Goal: Transaction & Acquisition: Purchase product/service

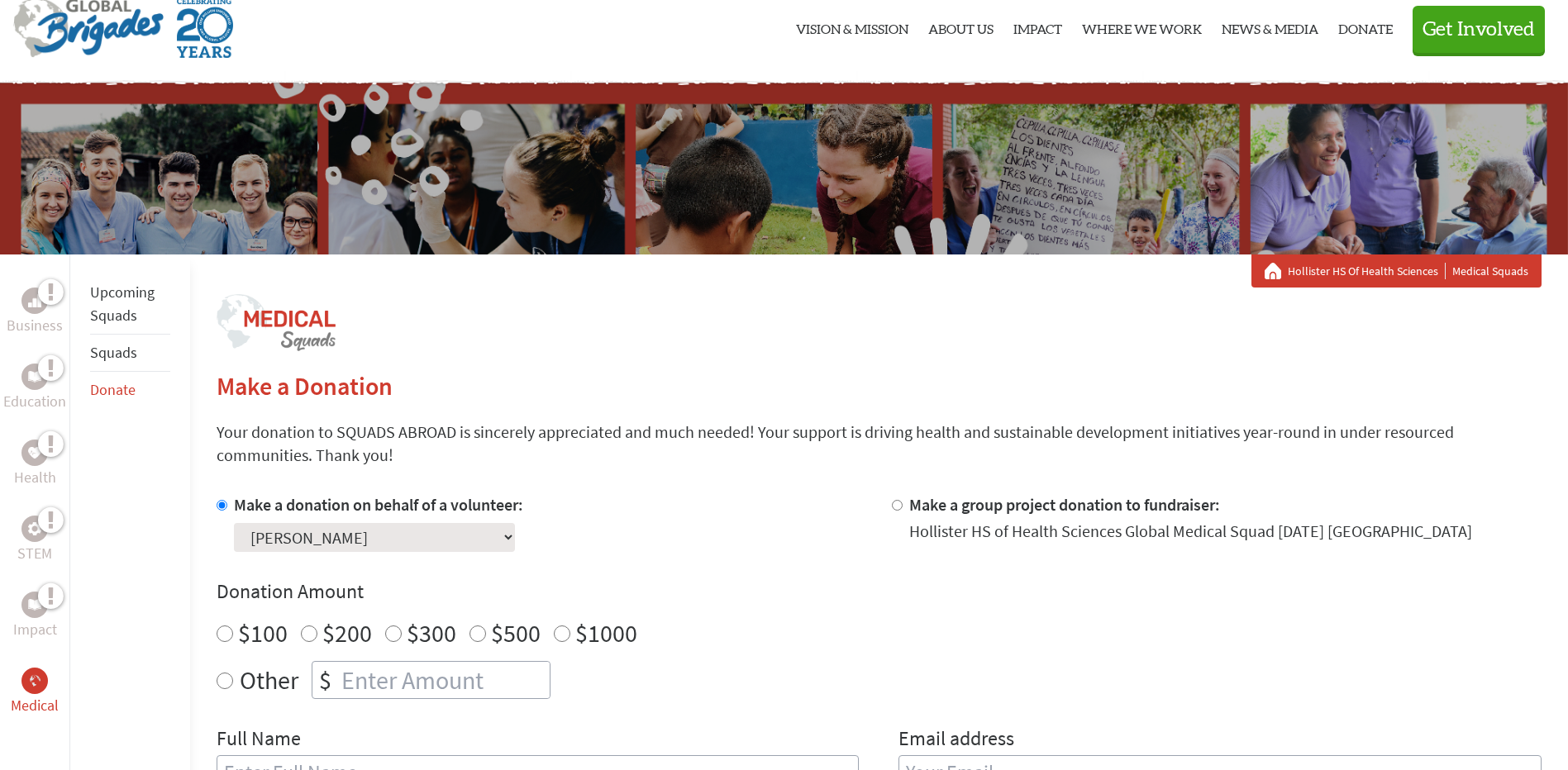
scroll to position [83, 0]
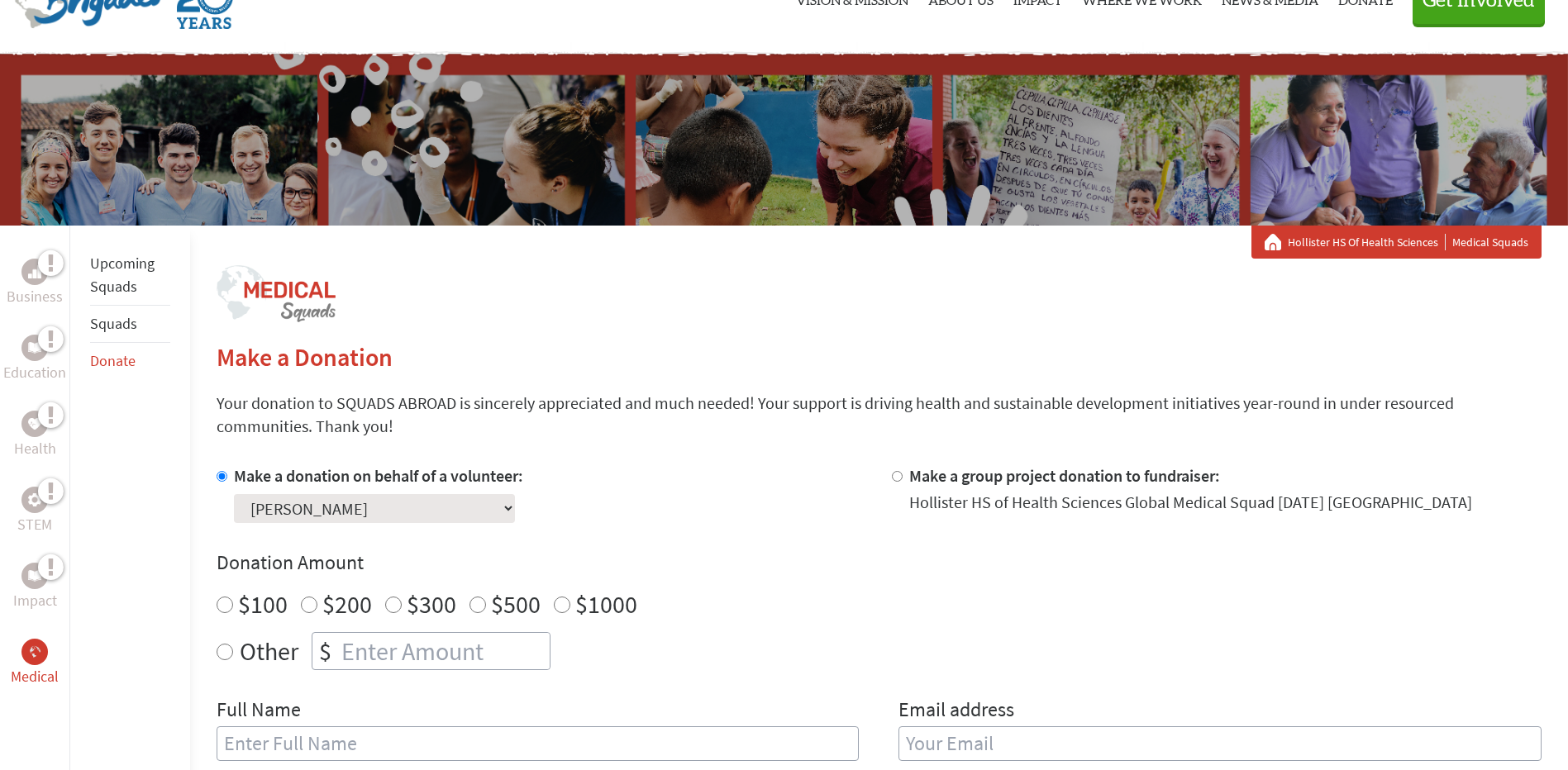
click at [225, 654] on input "Other" at bounding box center [224, 652] width 17 height 17
radio input "true"
click at [369, 653] on input "number" at bounding box center [443, 651] width 211 height 37
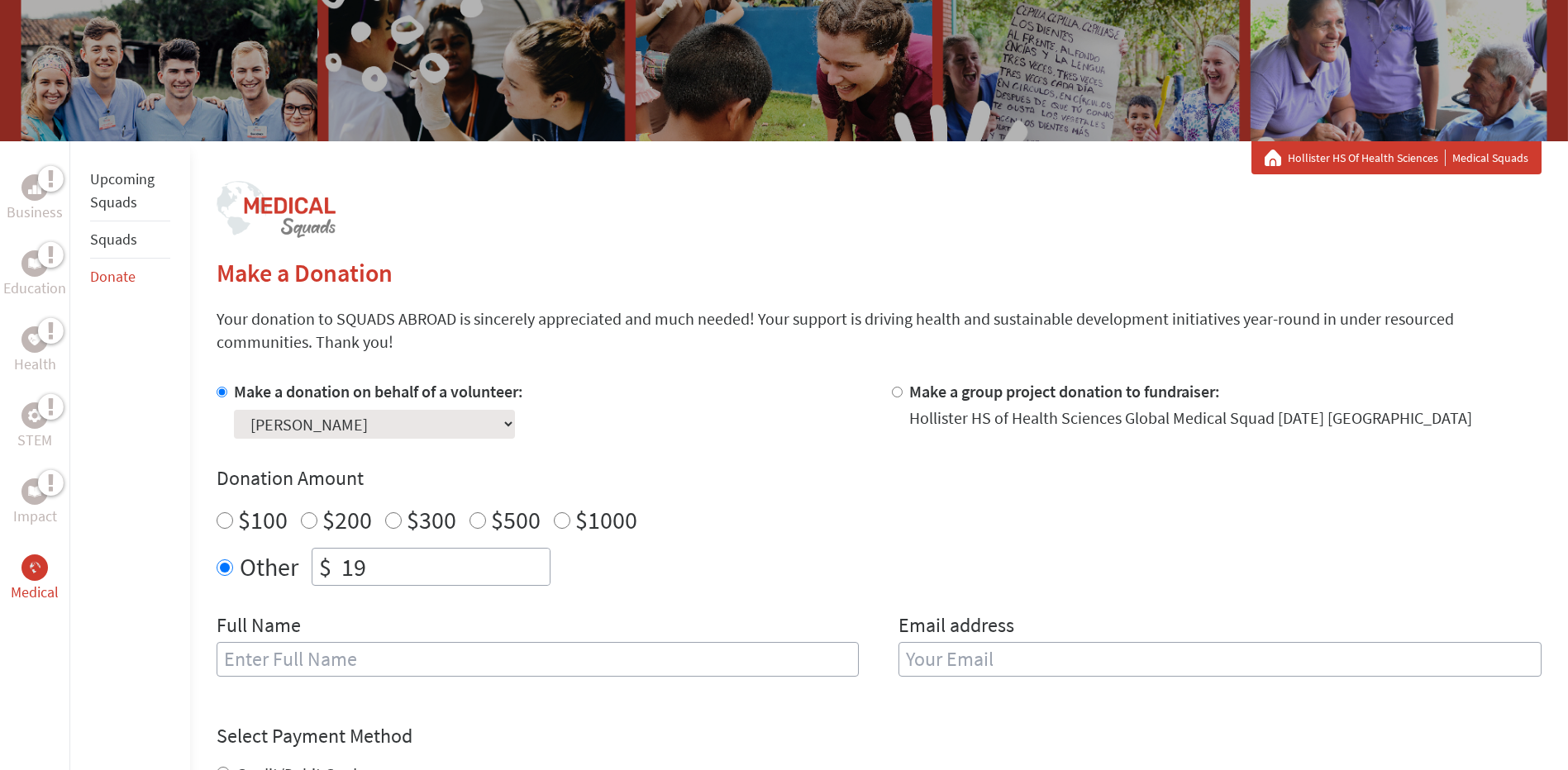
scroll to position [331, 0]
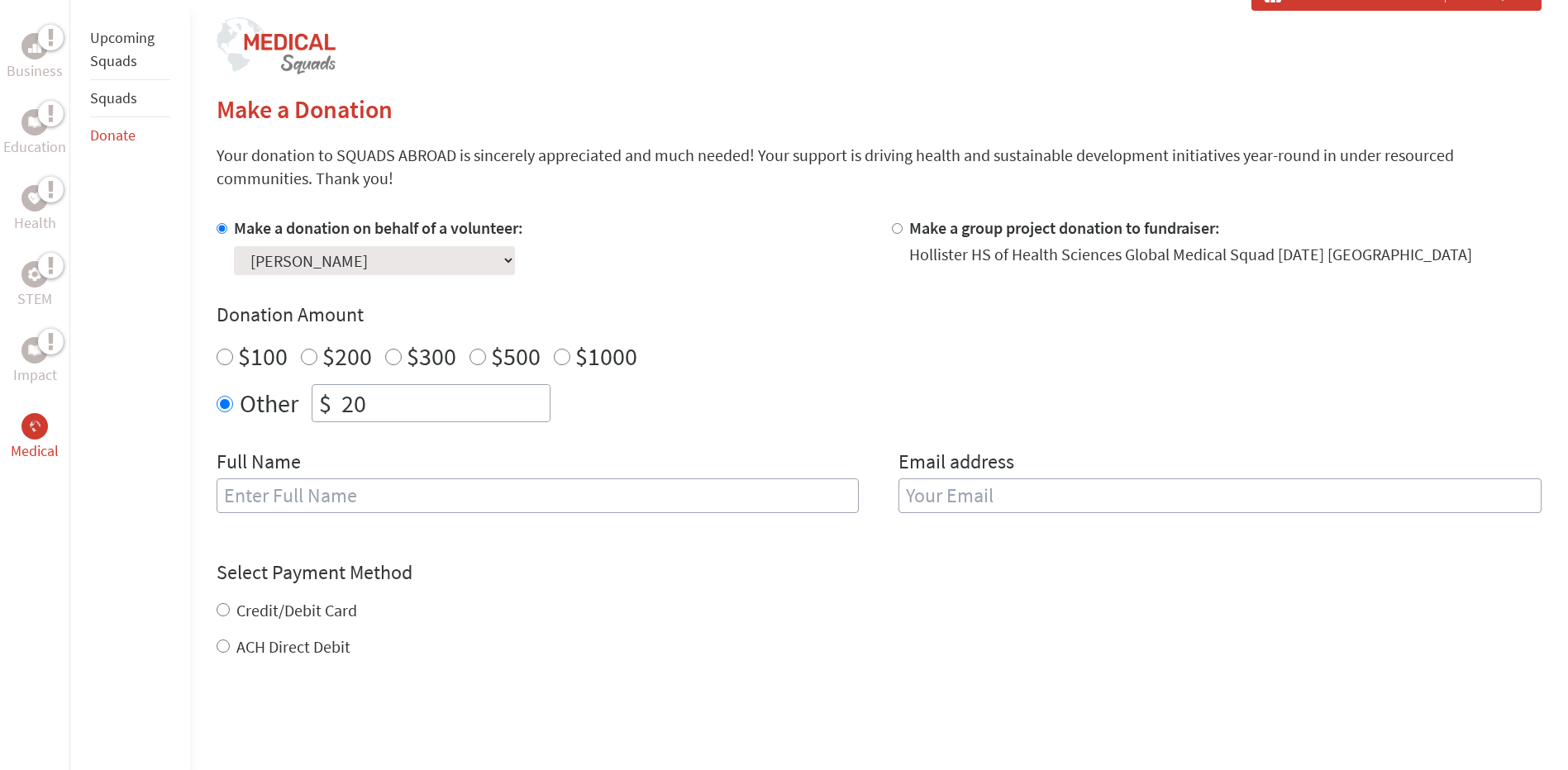
type input "20"
click at [537, 398] on input "20" at bounding box center [443, 403] width 211 height 37
click at [652, 399] on div "Other $ 20" at bounding box center [879, 403] width 1325 height 38
click at [251, 499] on input "text" at bounding box center [537, 496] width 643 height 35
type input "Sara Ann Keating"
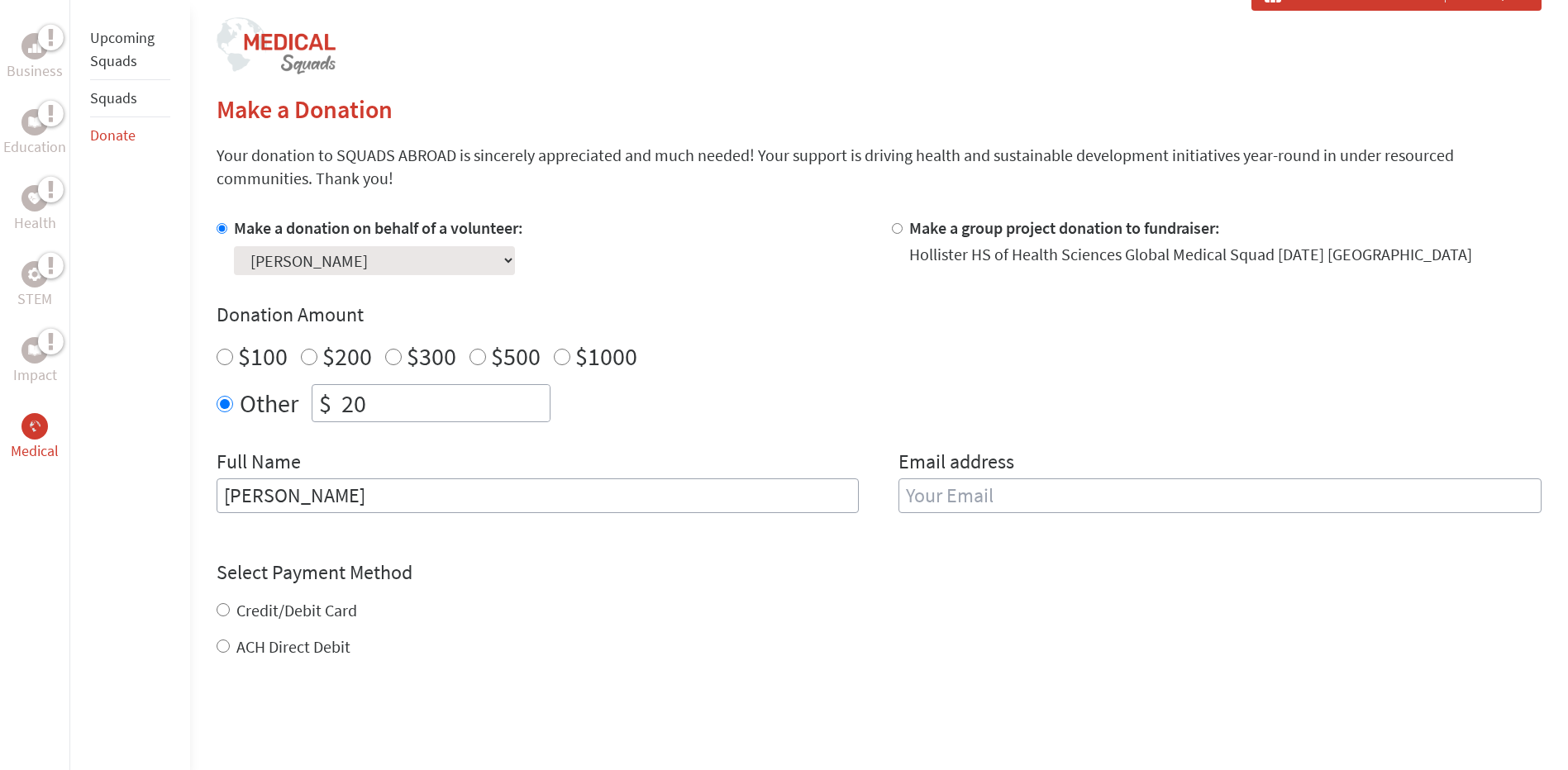
click at [971, 499] on input "email" at bounding box center [1219, 496] width 643 height 35
type input "cindegroodt@gmail.com"
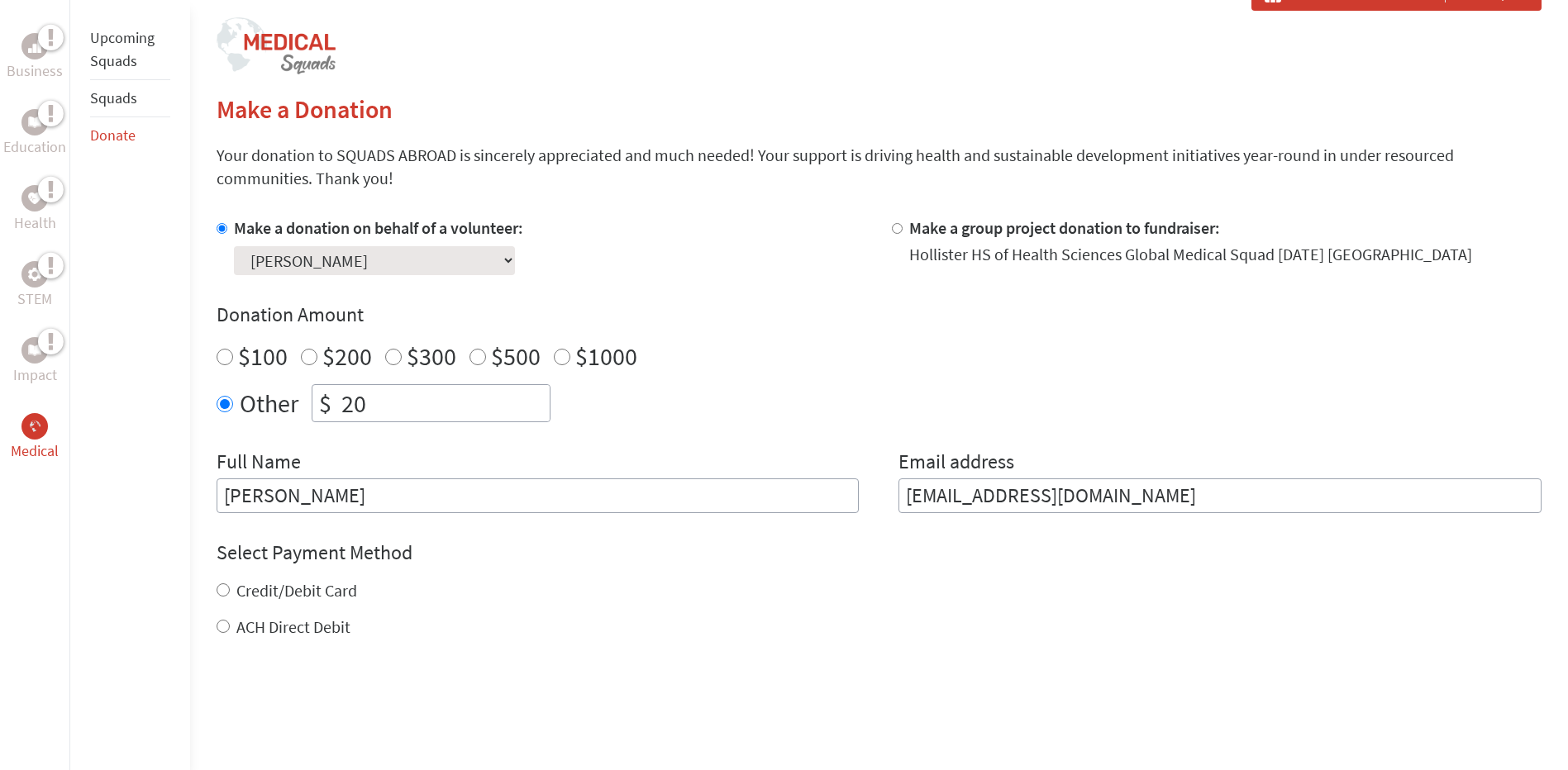
click at [220, 587] on input "Credit/Debit Card" at bounding box center [222, 589] width 13 height 13
radio input "true"
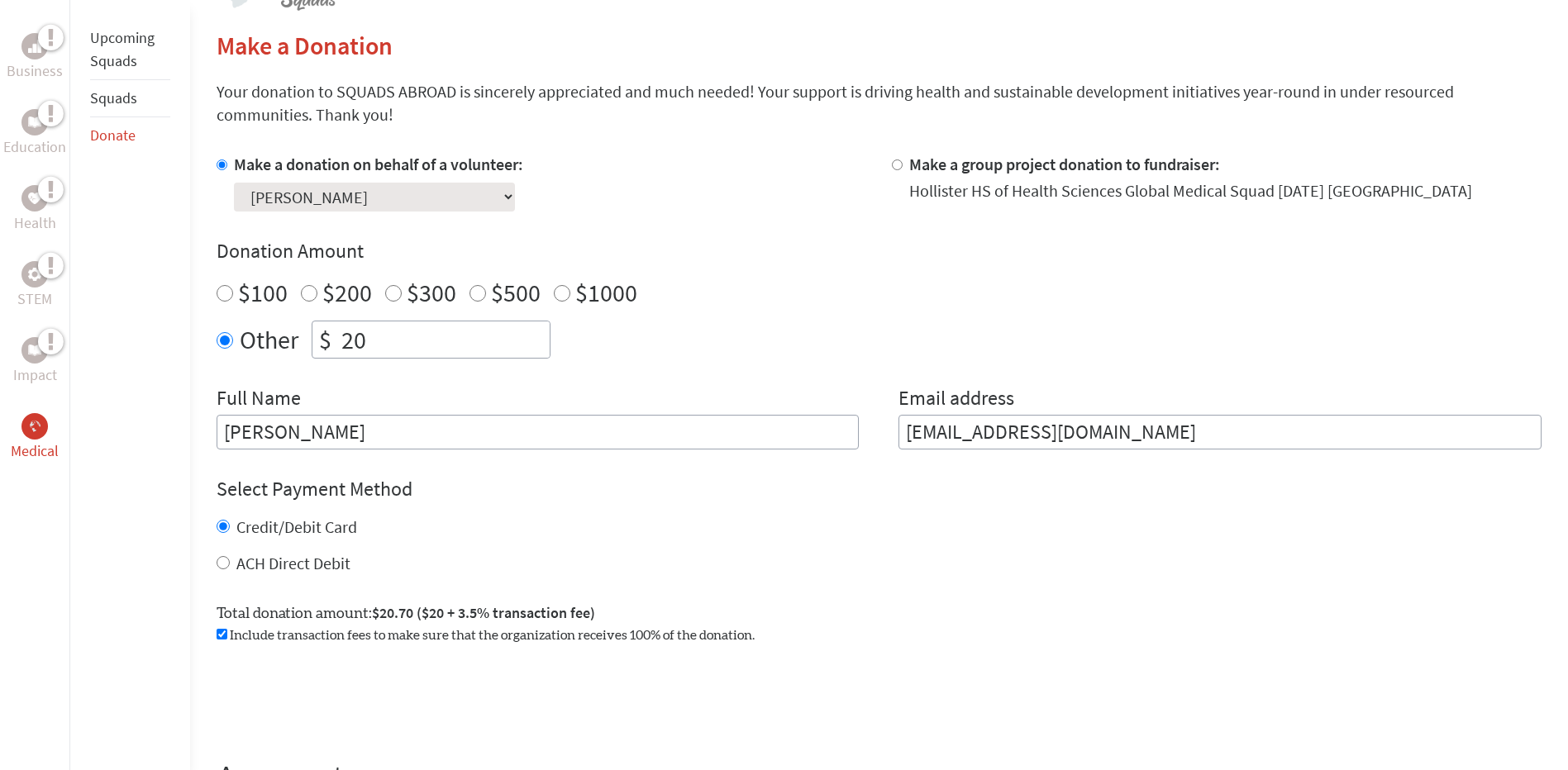
scroll to position [496, 0]
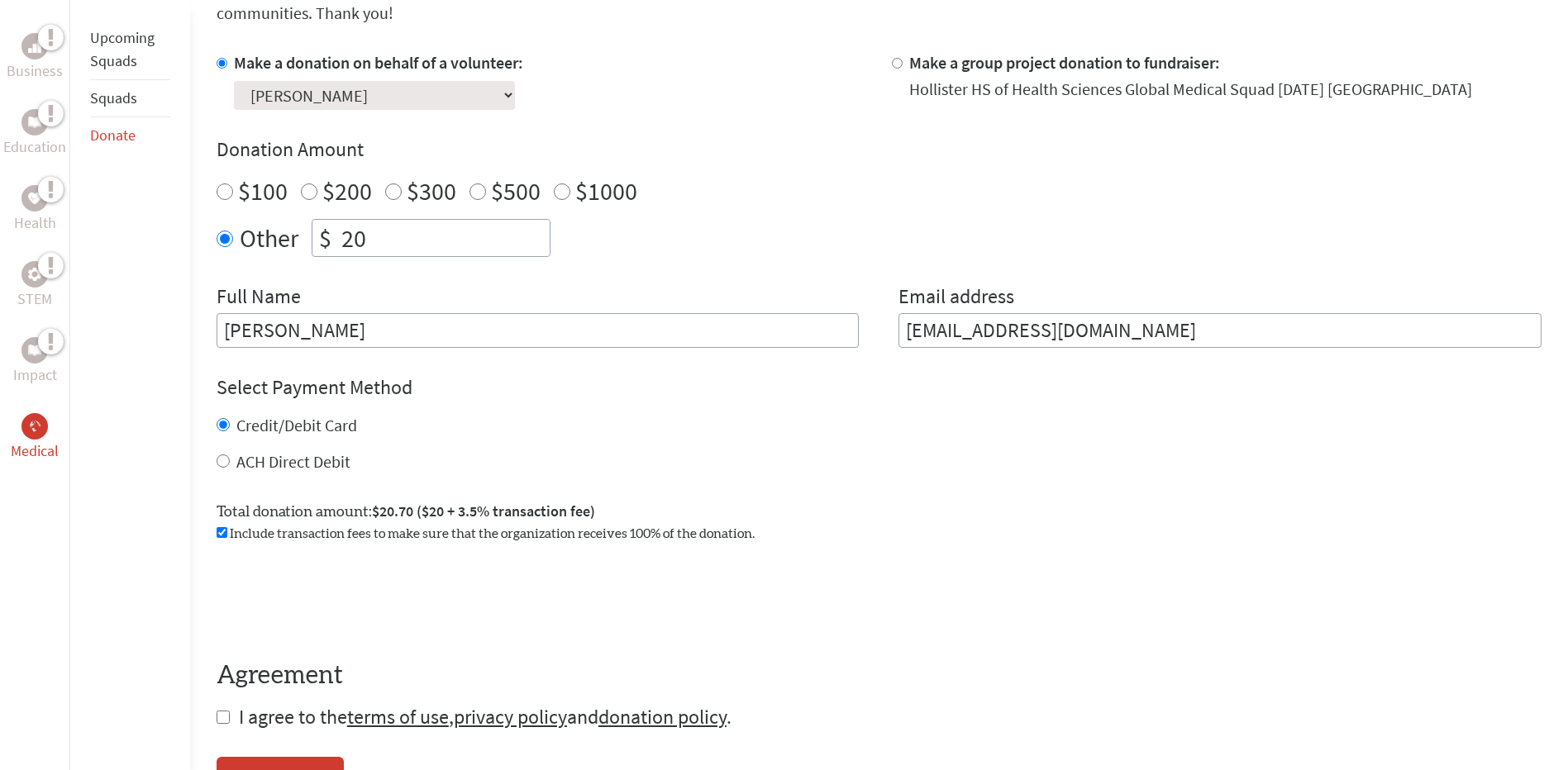
click at [221, 713] on input "checkbox" at bounding box center [222, 717] width 13 height 13
checkbox input "true"
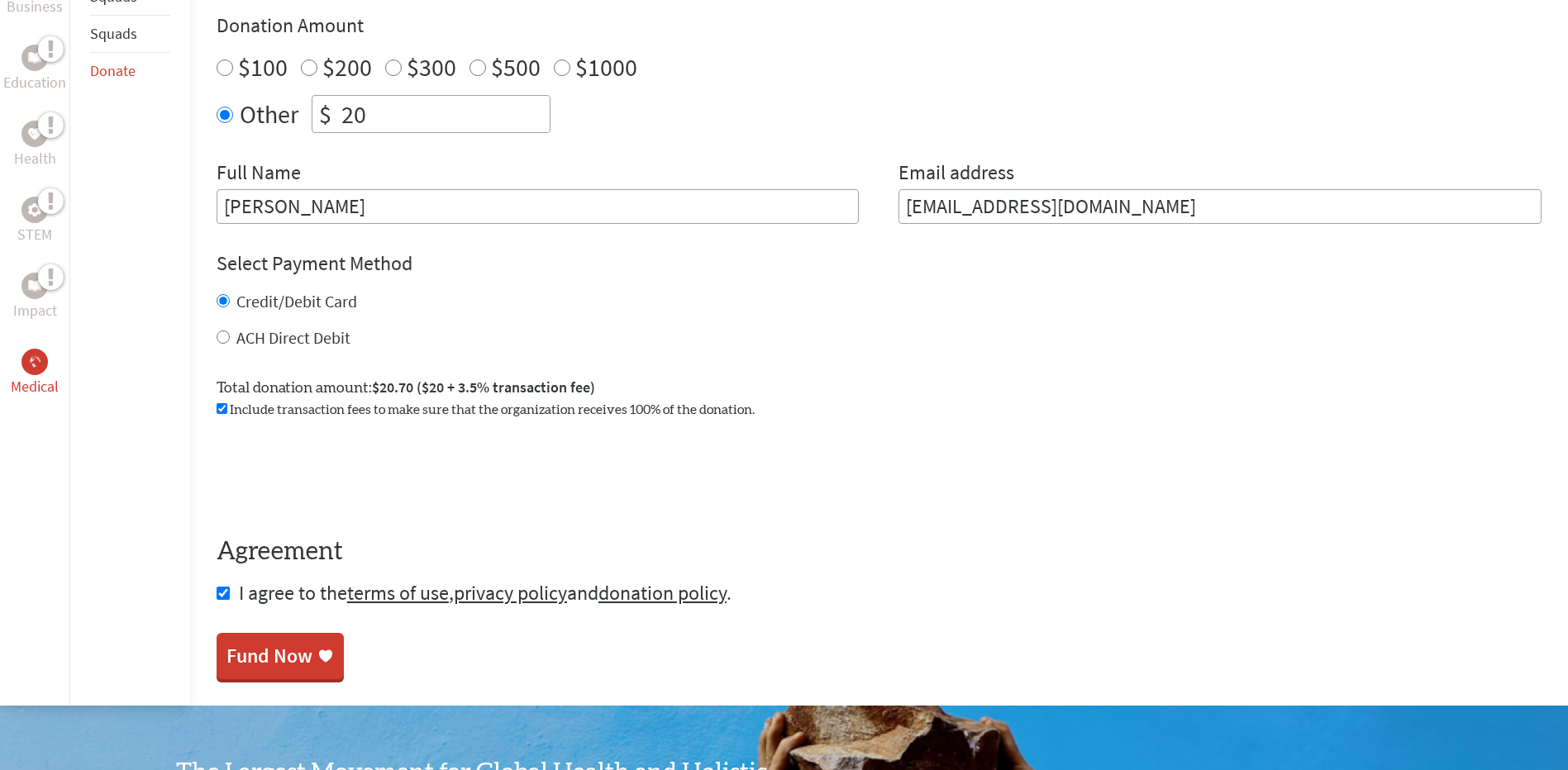
scroll to position [743, 0]
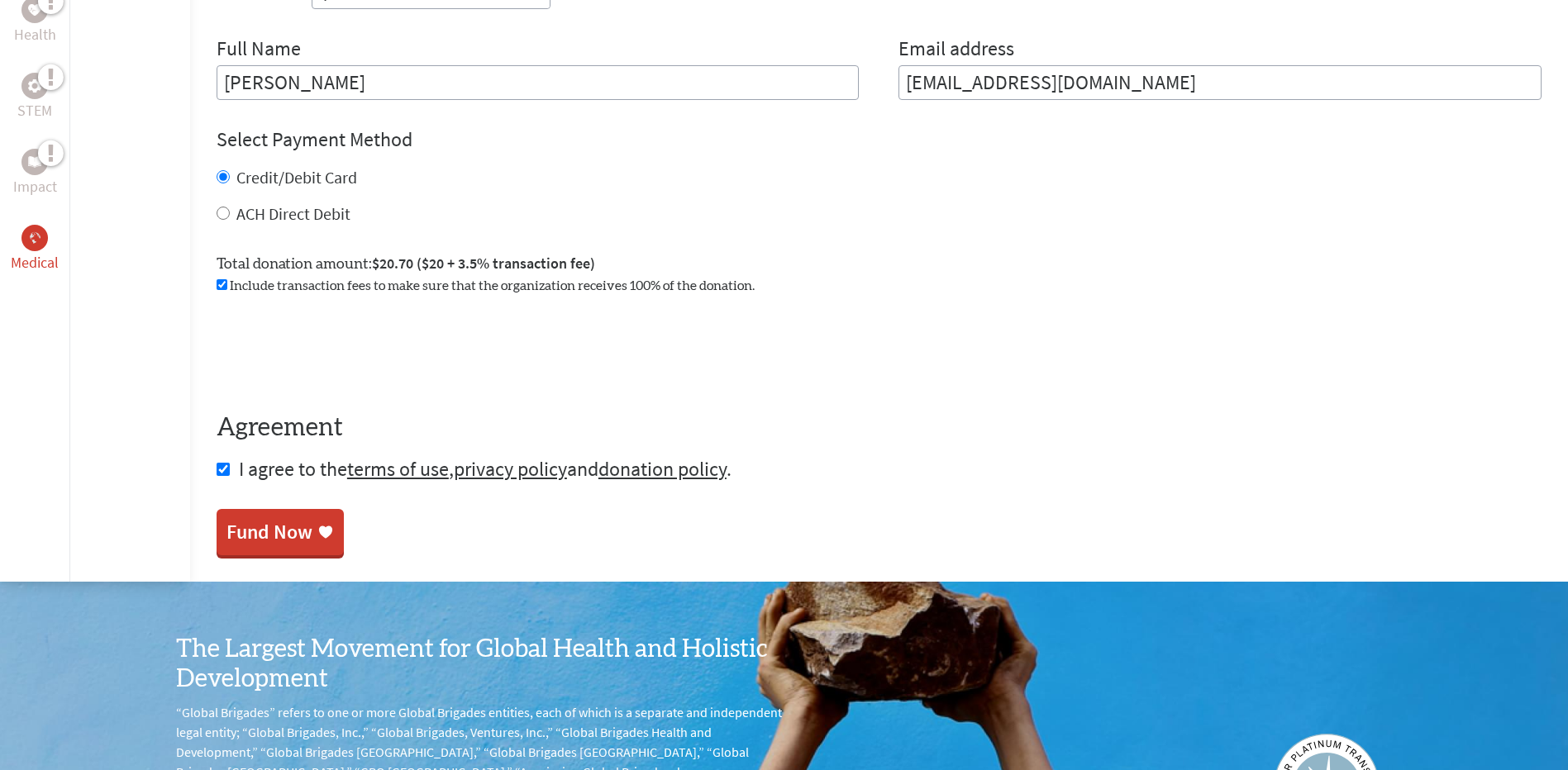
click at [276, 538] on div "Fund Now" at bounding box center [269, 532] width 86 height 27
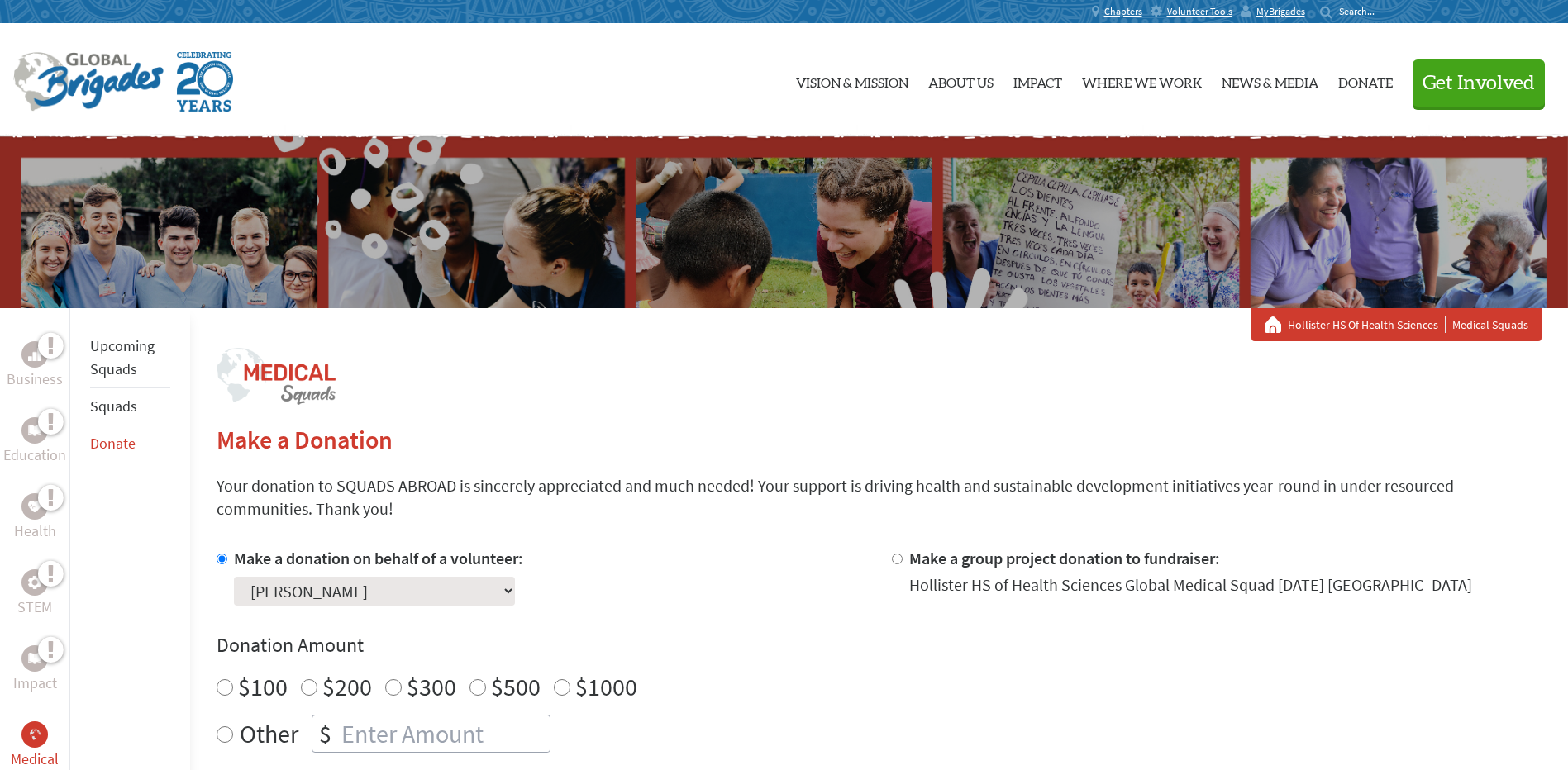
click at [115, 352] on link "Upcoming Squads" at bounding box center [121, 357] width 64 height 42
